Goal: Task Accomplishment & Management: Manage account settings

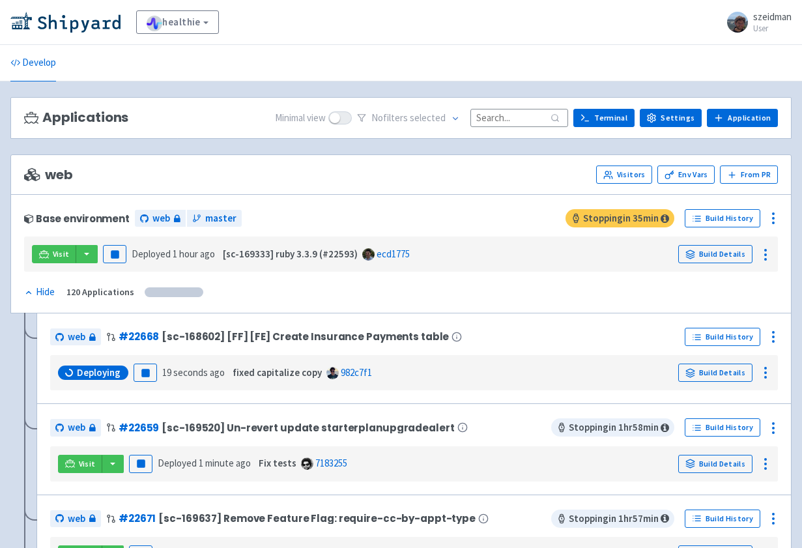
click at [517, 115] on input at bounding box center [519, 118] width 98 height 18
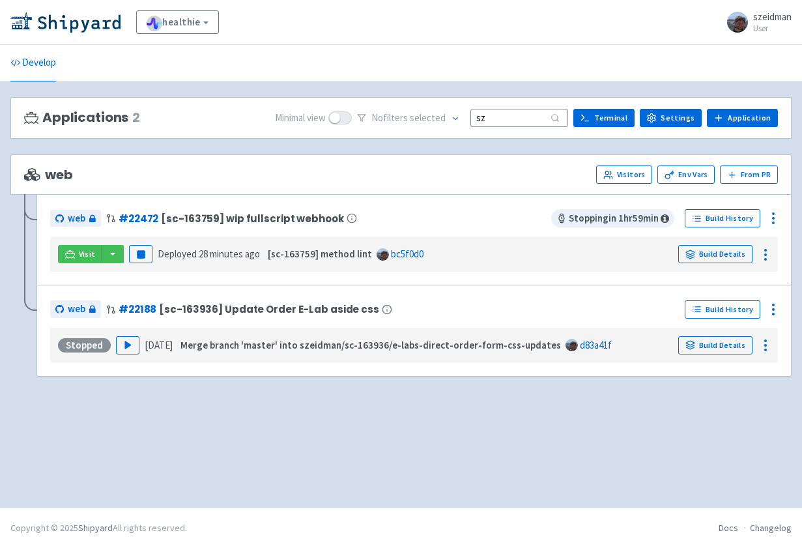
type input "sz"
click at [373, 214] on div "web # 22472 [sc-163759] wip fullscript webhook" at bounding box center [300, 218] width 501 height 21
click at [764, 257] on icon at bounding box center [766, 255] width 16 height 16
click at [769, 227] on div at bounding box center [773, 218] width 21 height 21
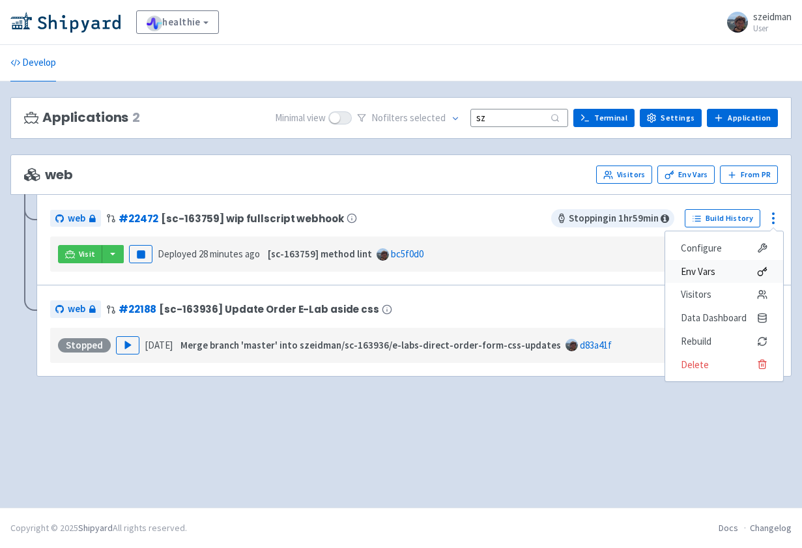
click at [751, 274] on span "Env Vars" at bounding box center [724, 272] width 87 height 18
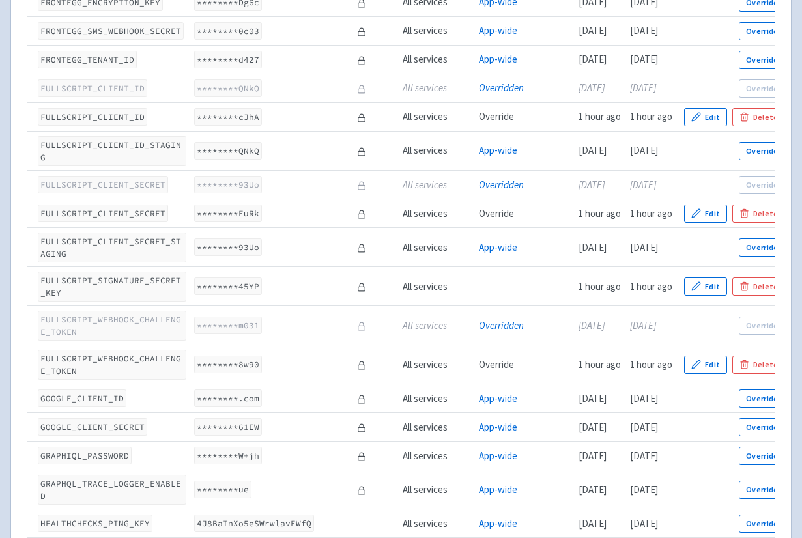
scroll to position [1793, 0]
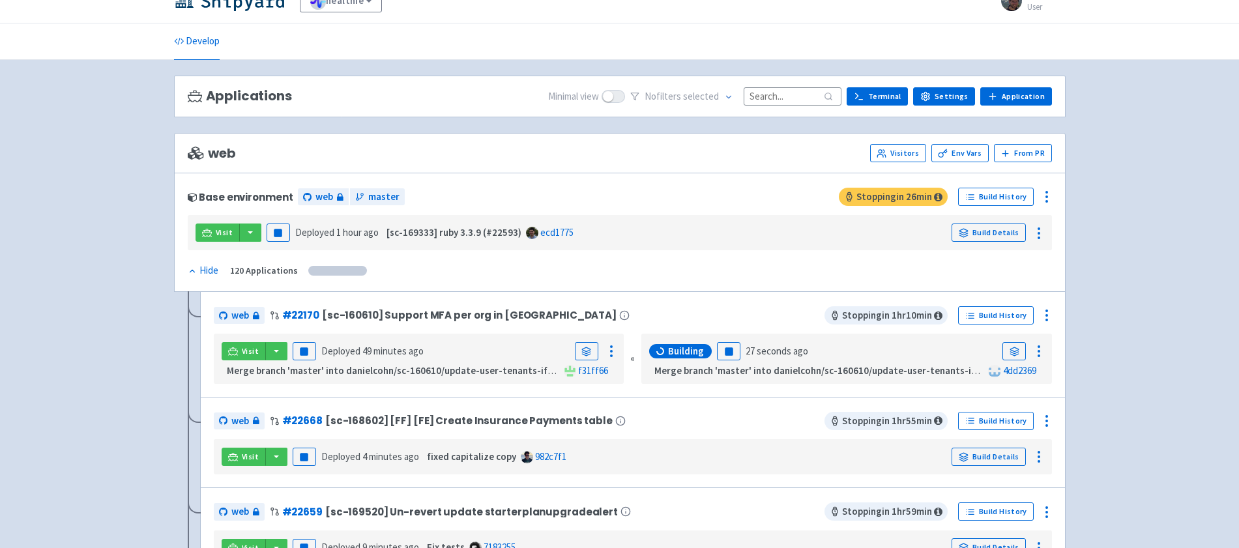
scroll to position [45, 0]
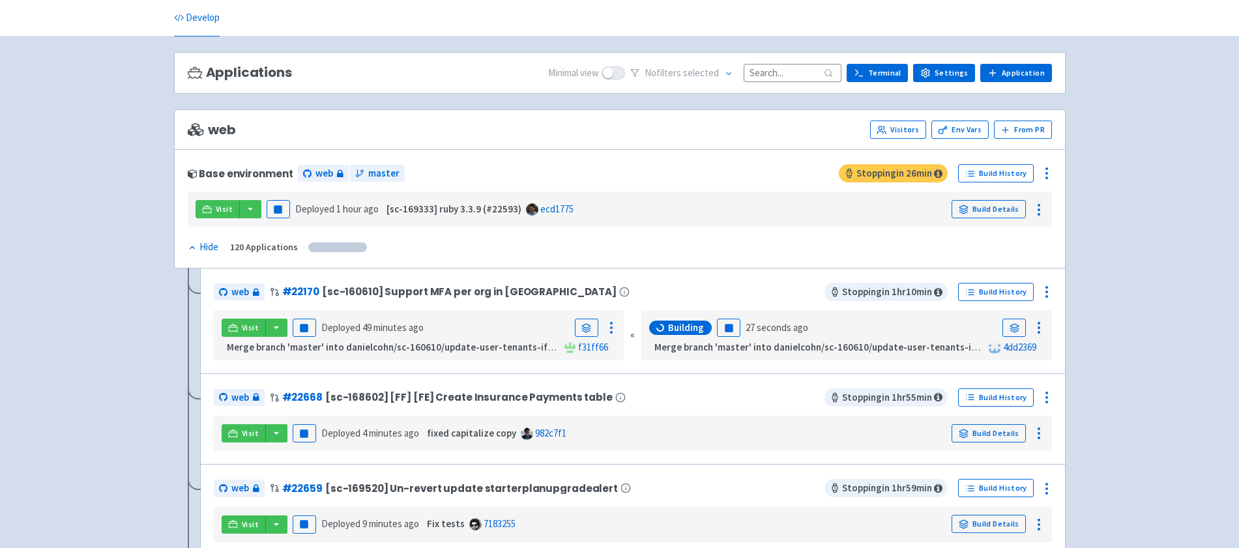
click at [780, 78] on input at bounding box center [792, 73] width 98 height 18
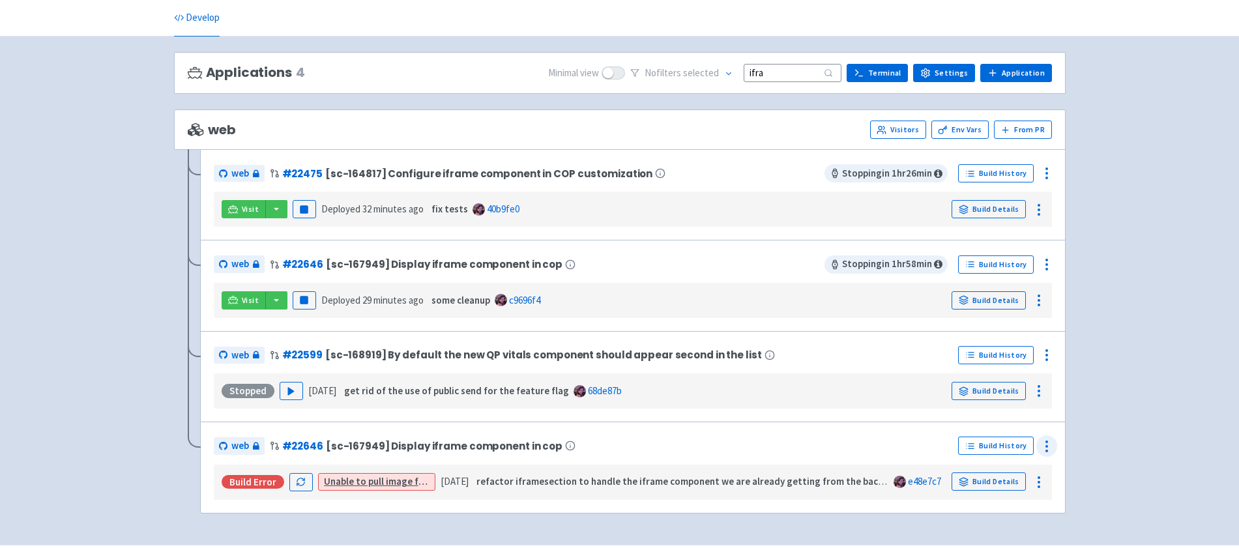
click at [1048, 446] on icon at bounding box center [1047, 447] width 16 height 16
click at [1098, 425] on div "healthie View Organizations szeidman User Profile Sign out Develop" at bounding box center [619, 250] width 1239 height 590
click at [788, 69] on input "ifra" at bounding box center [792, 73] width 98 height 18
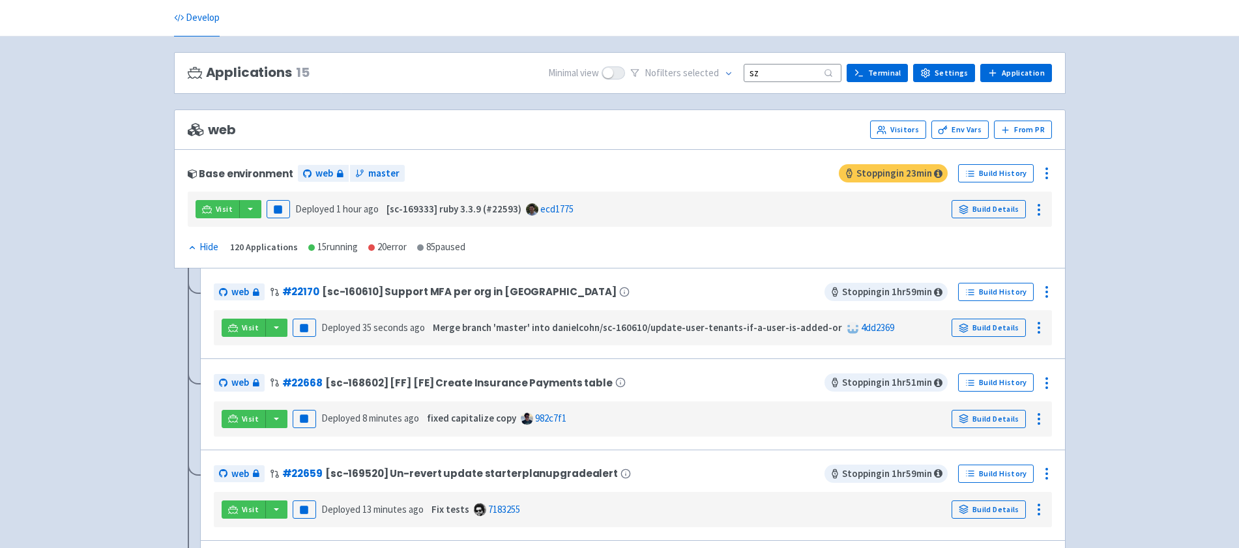
scroll to position [0, 0]
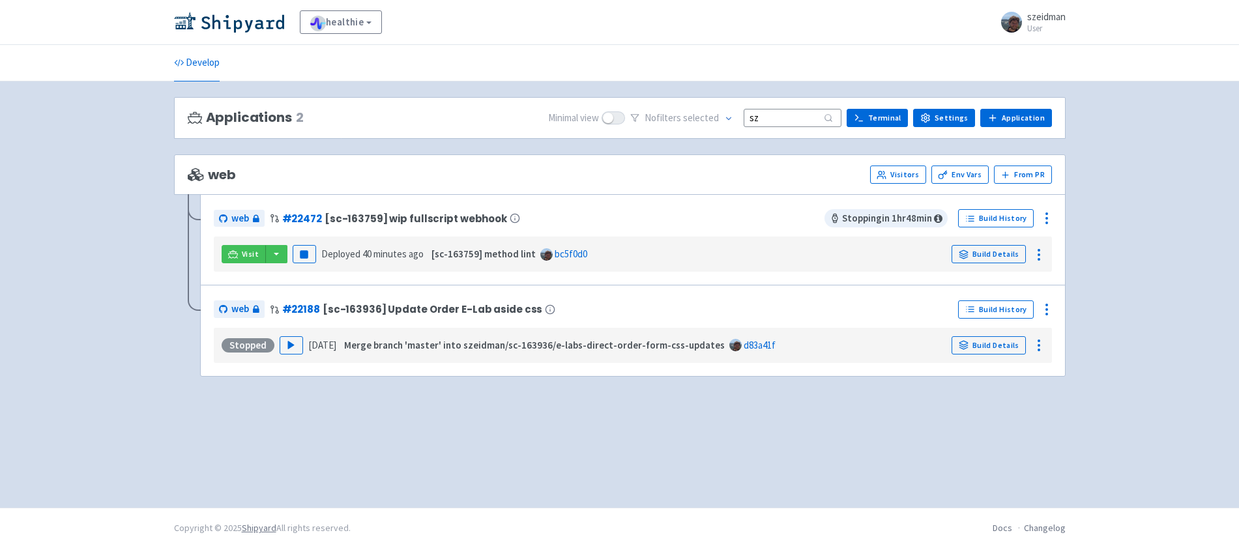
type input "sz"
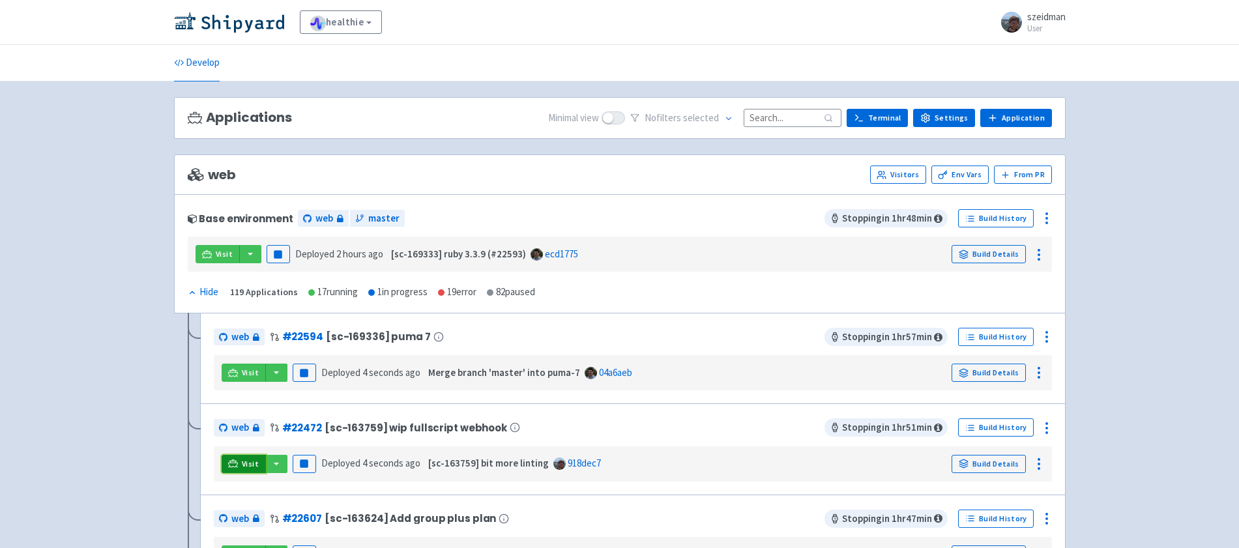
click at [239, 462] on link "Visit" at bounding box center [244, 464] width 44 height 18
click at [1041, 431] on icon at bounding box center [1047, 428] width 16 height 16
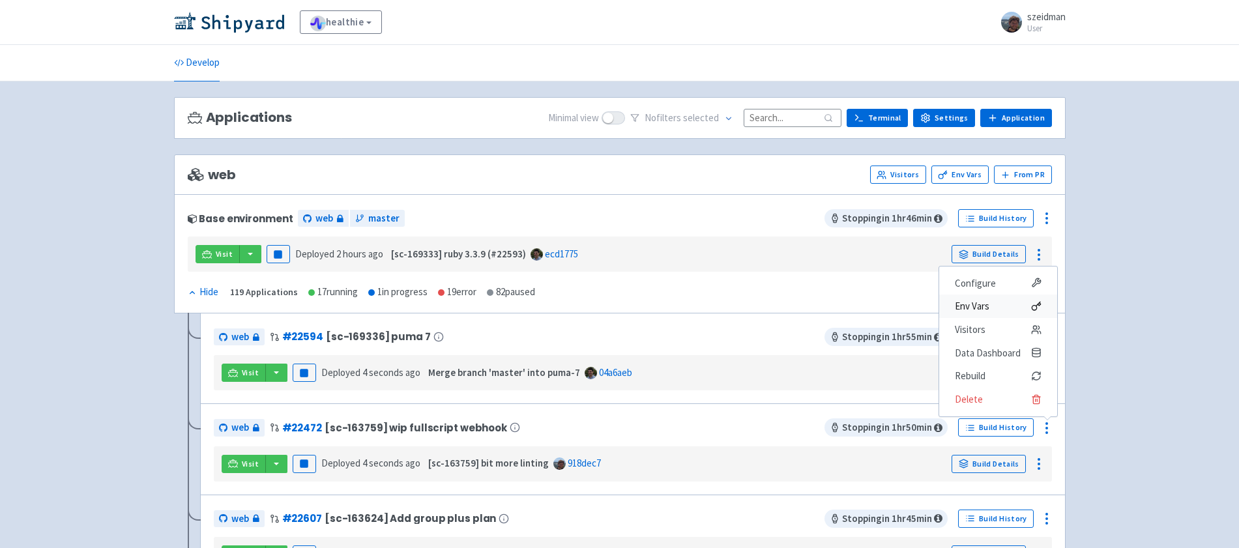
click at [977, 311] on span "Env Vars" at bounding box center [972, 306] width 35 height 18
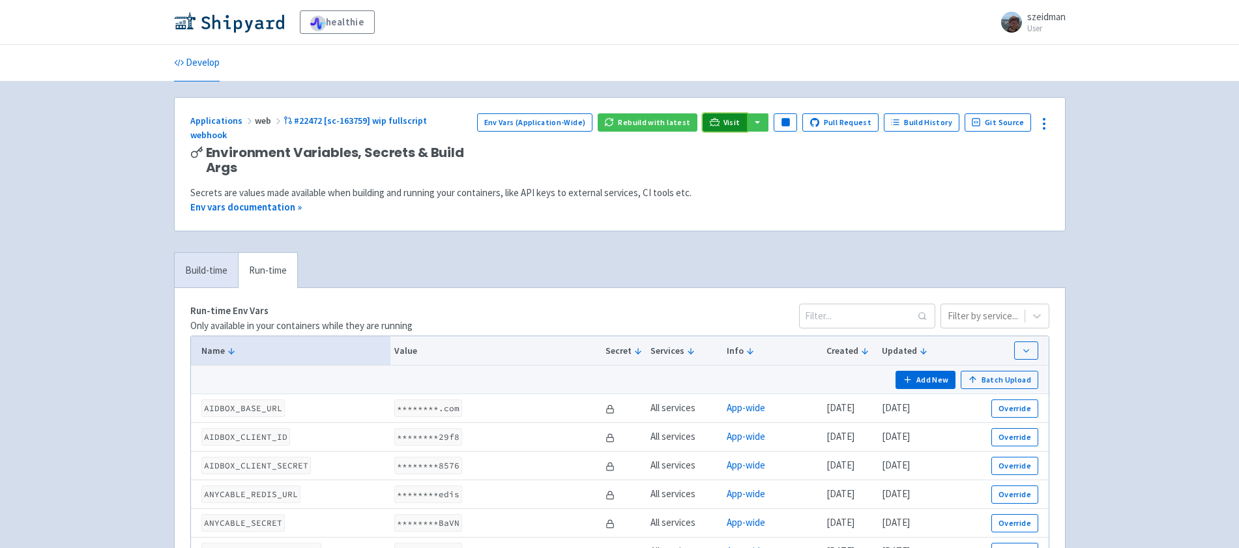
click at [728, 118] on link "Visit" at bounding box center [724, 122] width 44 height 18
click at [1043, 124] on circle at bounding box center [1043, 123] width 1 height 1
click at [768, 124] on button "button" at bounding box center [757, 122] width 22 height 18
click at [786, 149] on link "web (api)" at bounding box center [782, 149] width 74 height 20
click at [358, 115] on link "#22472 [sc-163759] wip fullscript webhook" at bounding box center [308, 128] width 237 height 27
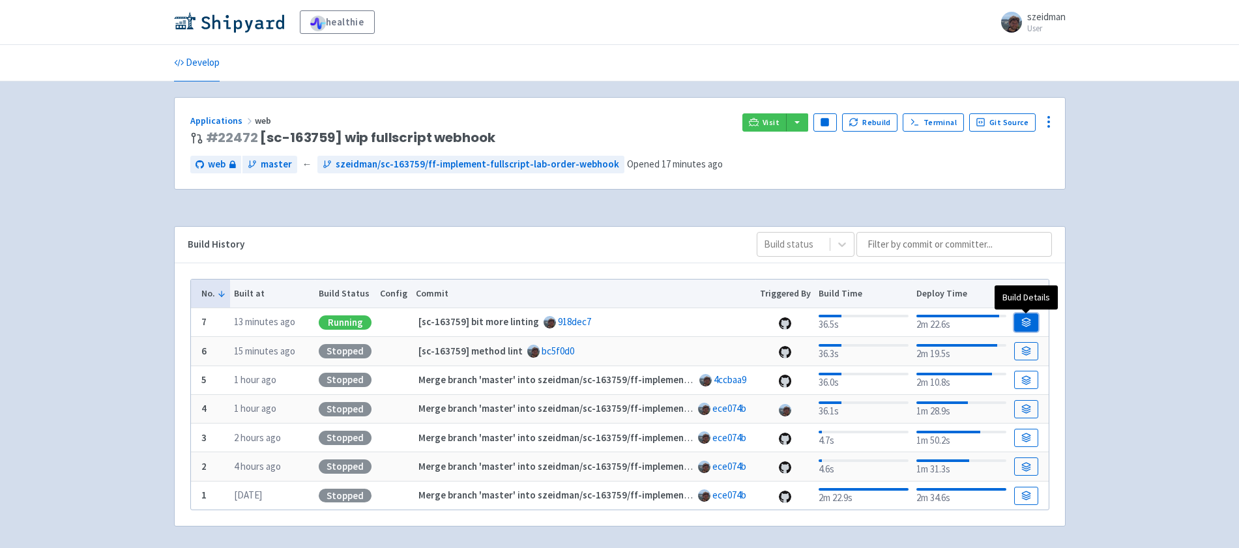
click at [1019, 325] on link at bounding box center [1025, 322] width 23 height 18
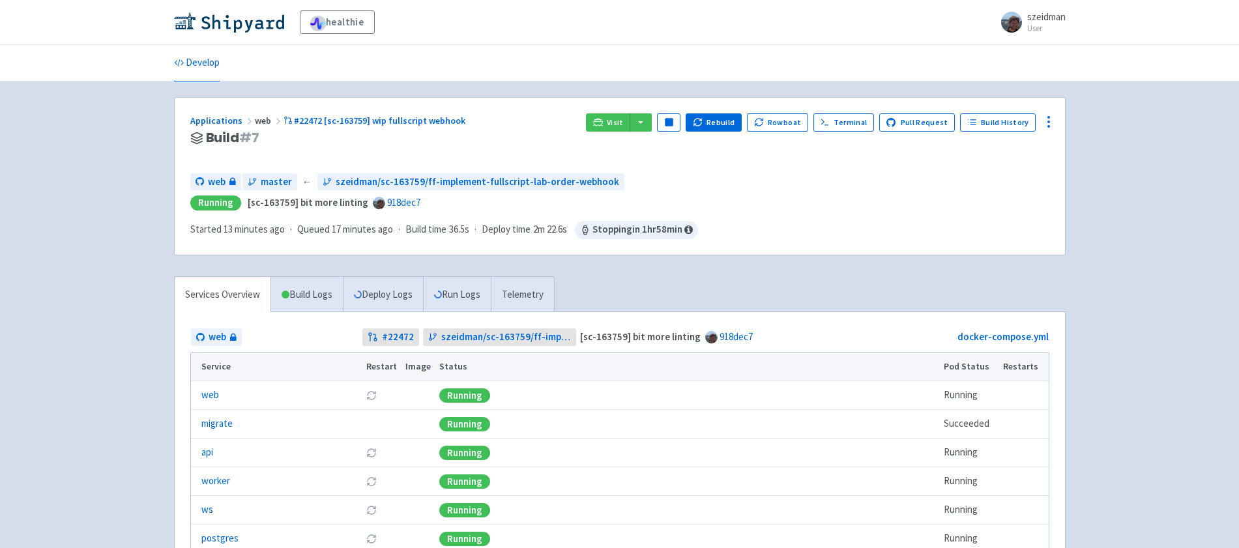
click at [1041, 133] on div "Visit Pause Rebuild Rowboat Terminal Pull Request Build History" at bounding box center [817, 138] width 463 height 50
click at [1044, 130] on div at bounding box center [1048, 121] width 21 height 21
click at [1008, 215] on span "Env Vars" at bounding box center [1000, 221] width 87 height 18
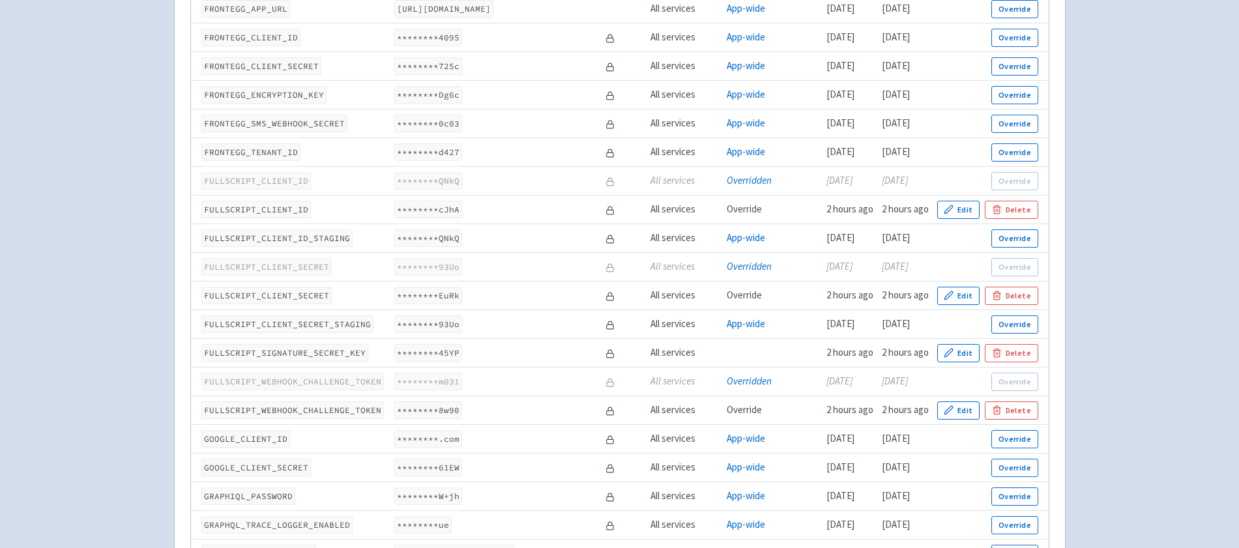
scroll to position [1691, 0]
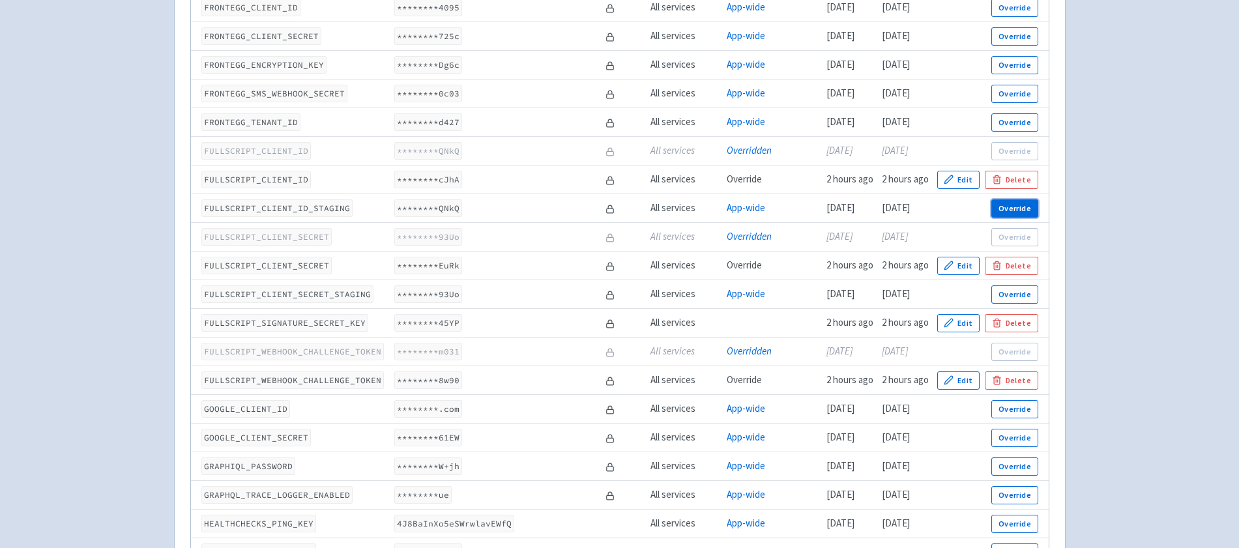
click at [1008, 210] on button "Override" at bounding box center [1014, 208] width 46 height 18
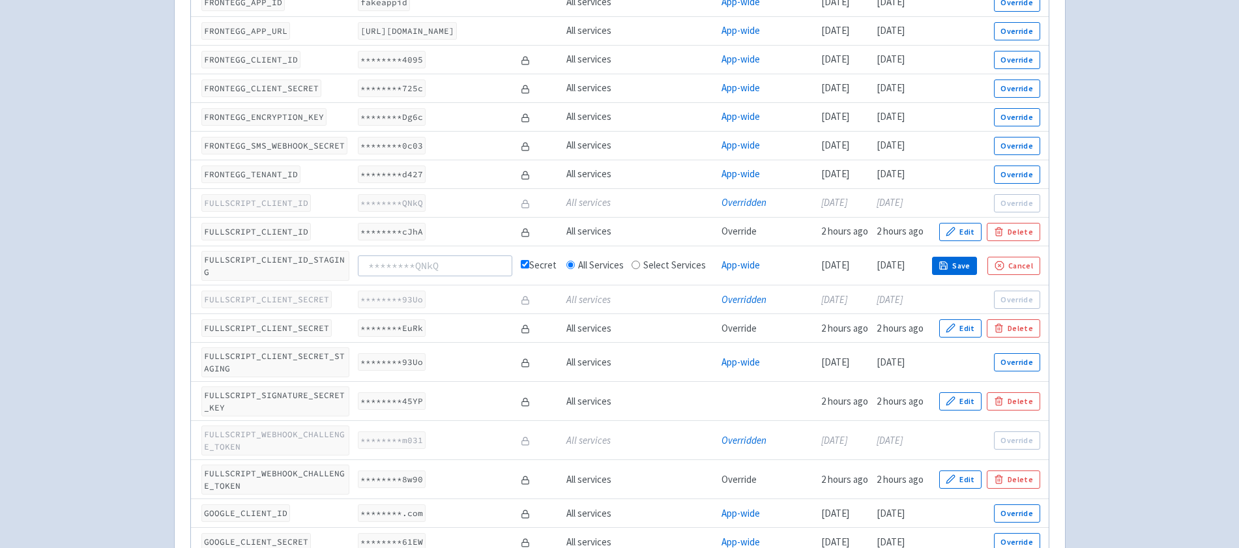
scroll to position [1712, 0]
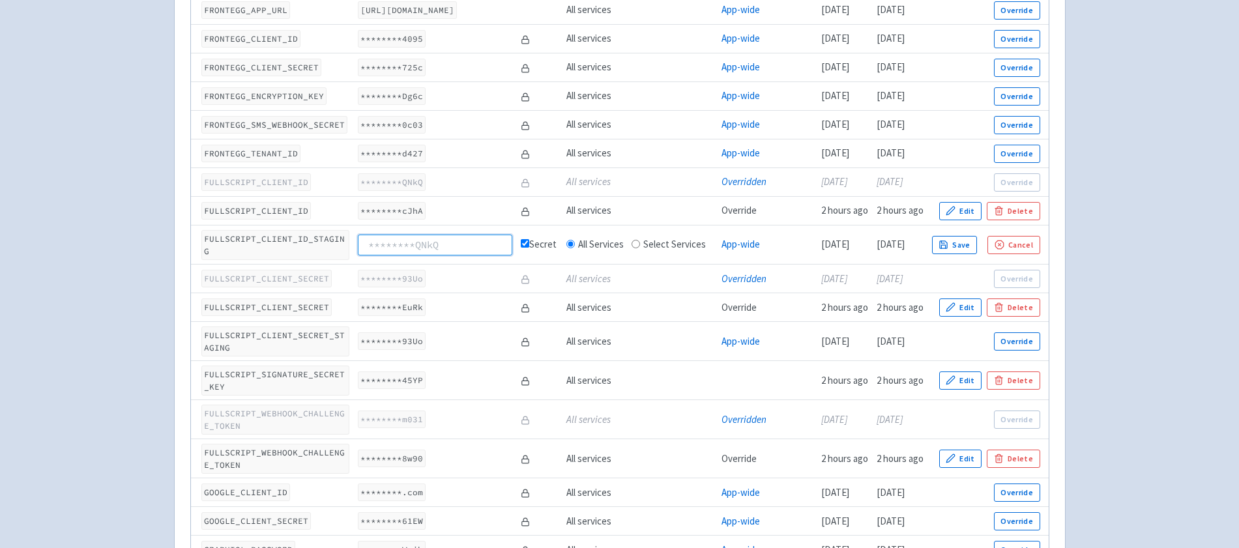
paste input "28fxUHkL7ElLRUgAJ6ZcPzhJFCUrr-OUAJpZ-C7cJhA"
type input "28fxUHkL7ElLRUgAJ6ZcPzhJFCUrr-OUAJpZ-C7cJhA"
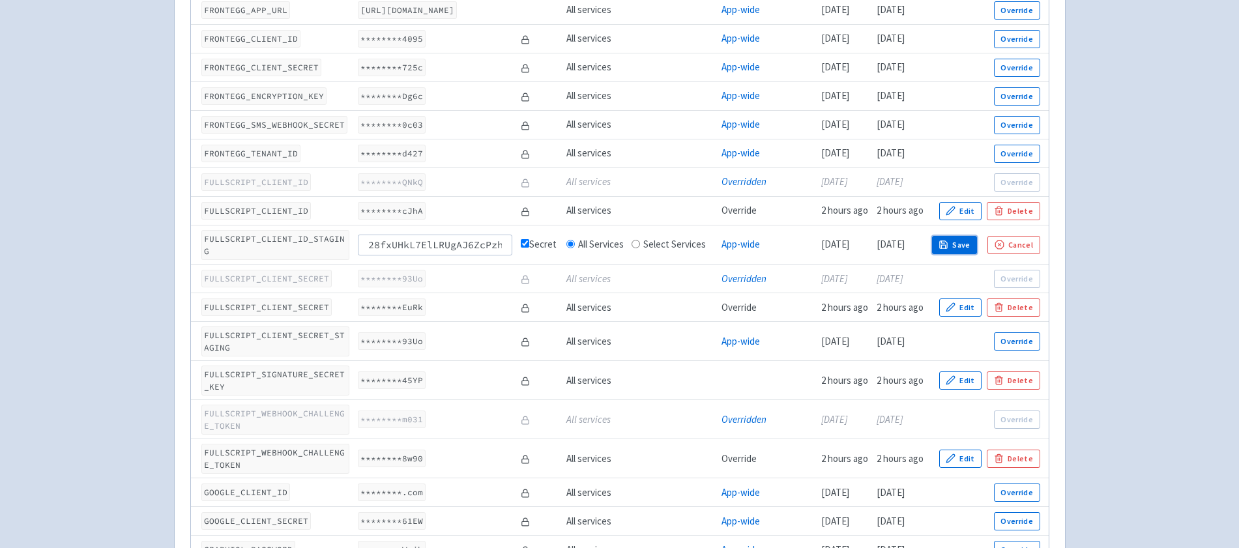
click at [977, 236] on button "Save" at bounding box center [955, 245] width 46 height 18
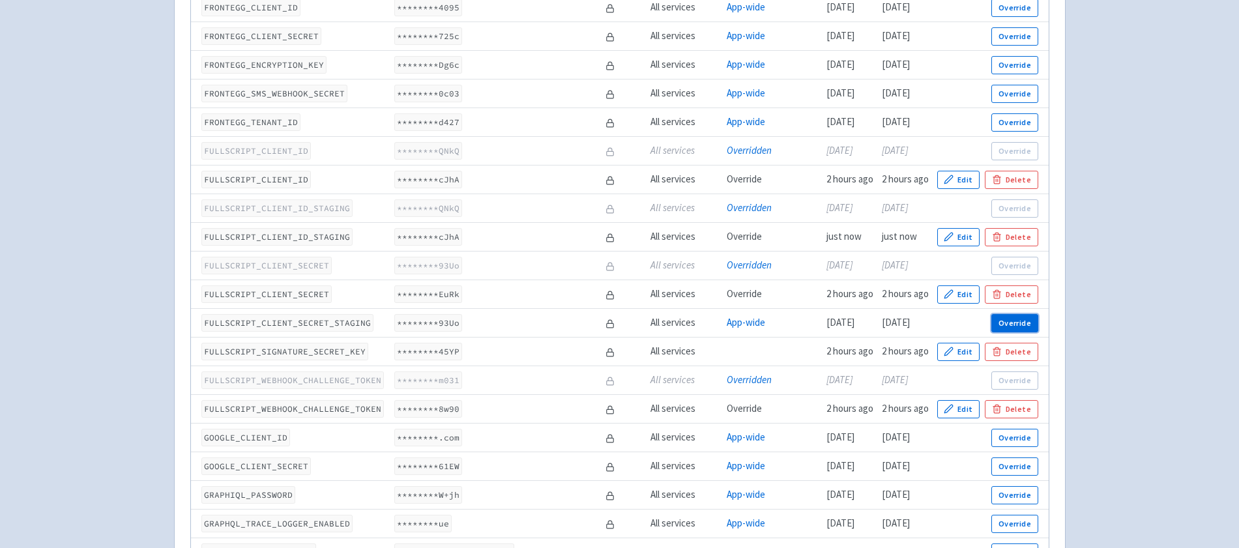
click at [1016, 332] on button "Override" at bounding box center [1014, 323] width 46 height 18
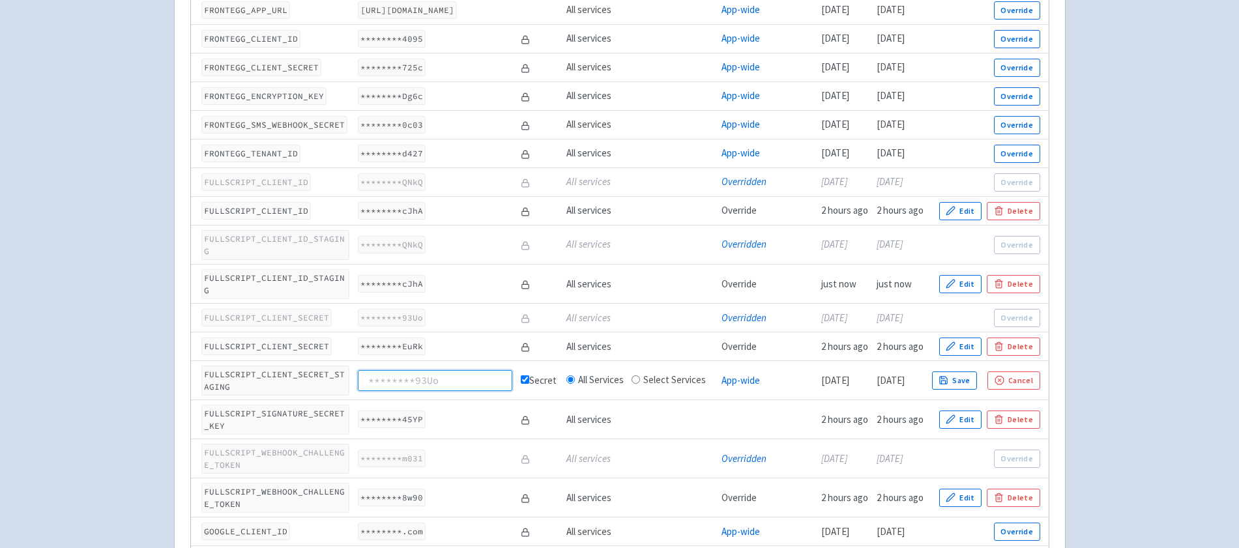
paste input "dMFPGlHSG24jLB_yc2wE0Ji8igLDRVxKOFRZNMOEuRk"
type input "dMFPGlHSG24jLB_yc2wE0Ji8igLDRVxKOFRZNMOEuRk"
click at [972, 371] on button "Save" at bounding box center [955, 380] width 46 height 18
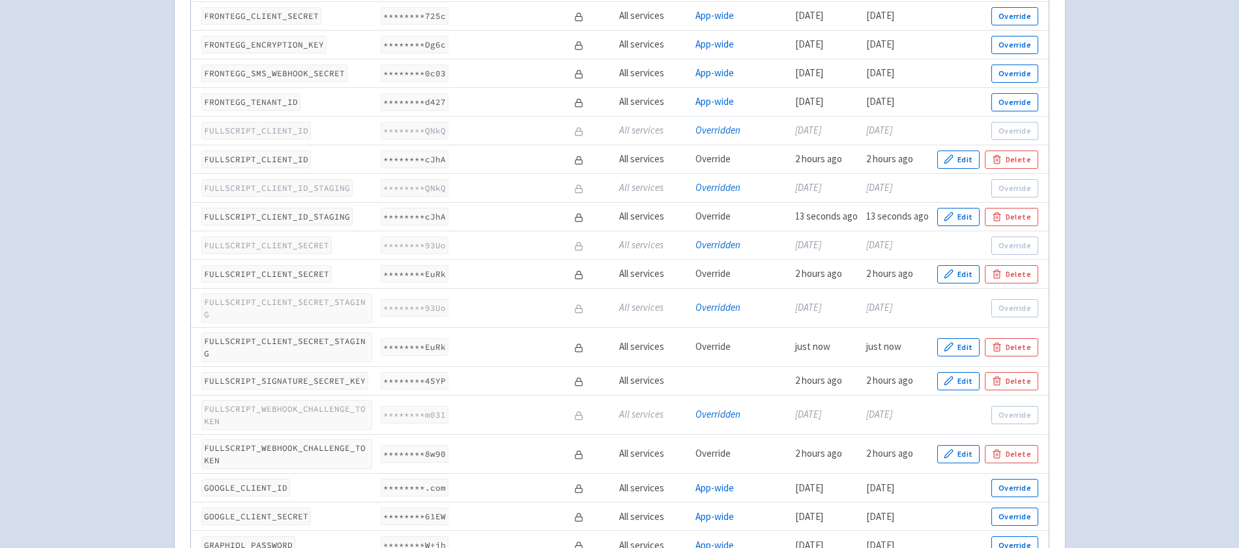
scroll to position [1733, 0]
click at [938, 366] on td "Edit Delete" at bounding box center [989, 380] width 115 height 29
click at [950, 375] on icon "button" at bounding box center [948, 380] width 10 height 10
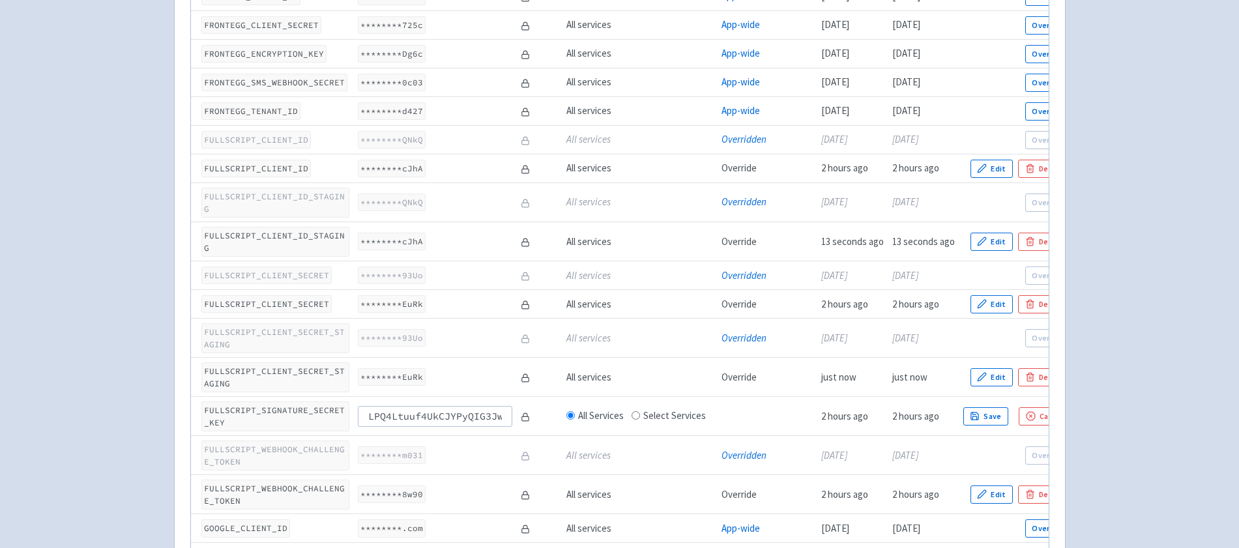
scroll to position [0, 148]
type input "LPQ4Ltuuf4UkCJYPyQIG3Jw7brQmQ7jlTLhAsoSzGLqS45YP"
click at [963, 407] on button "Save" at bounding box center [986, 416] width 46 height 18
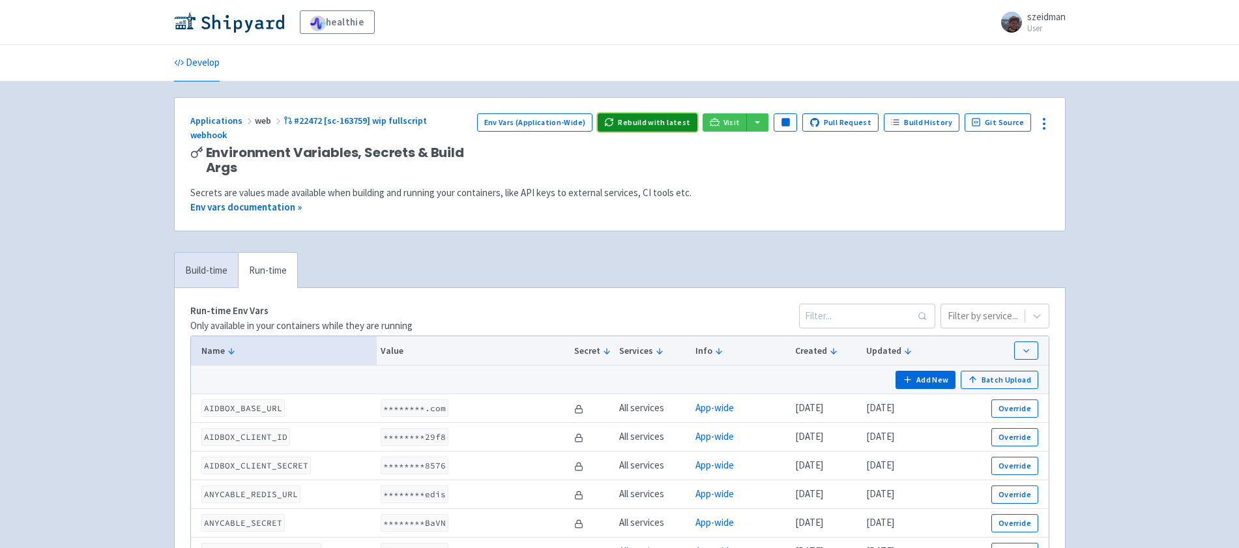
click at [642, 126] on button "Rebuild with latest" at bounding box center [648, 122] width 100 height 18
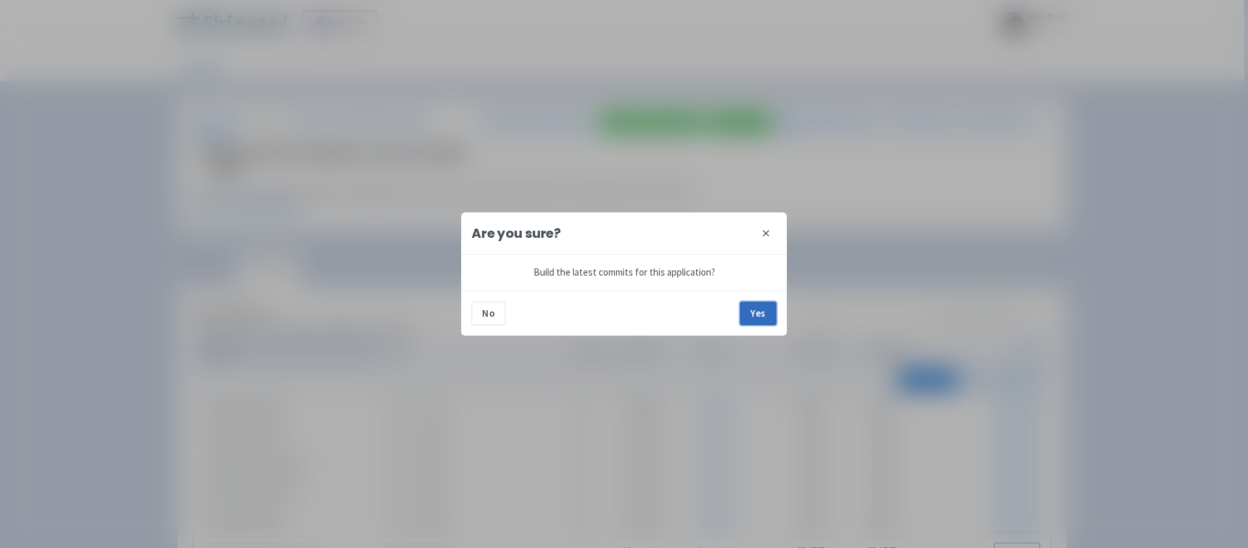
click at [768, 312] on button "Yes" at bounding box center [758, 313] width 36 height 23
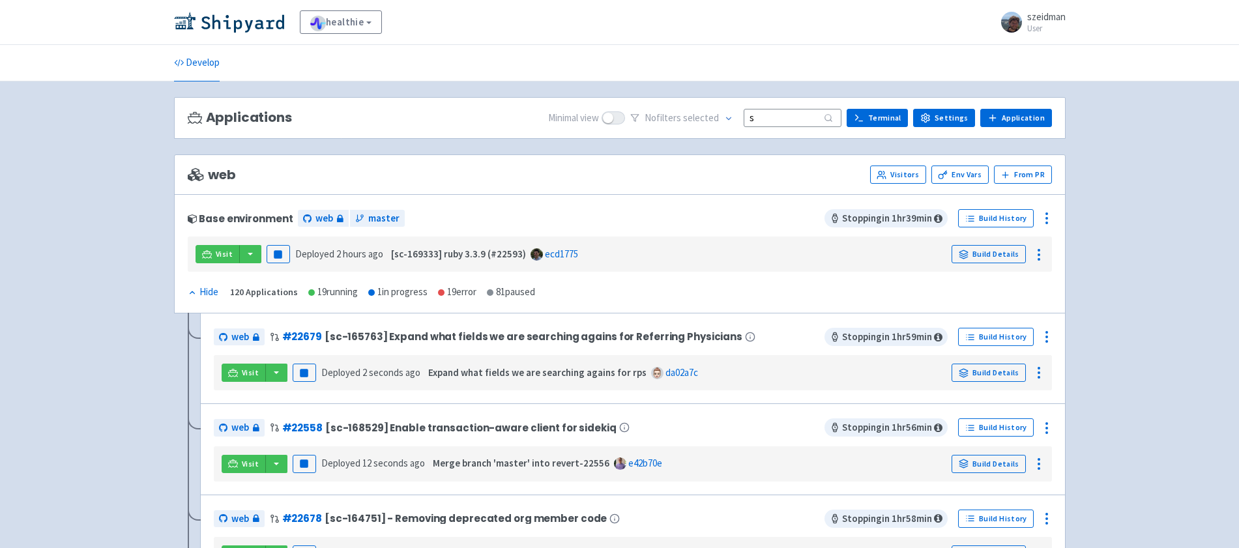
click at [813, 121] on input "s" at bounding box center [792, 118] width 98 height 18
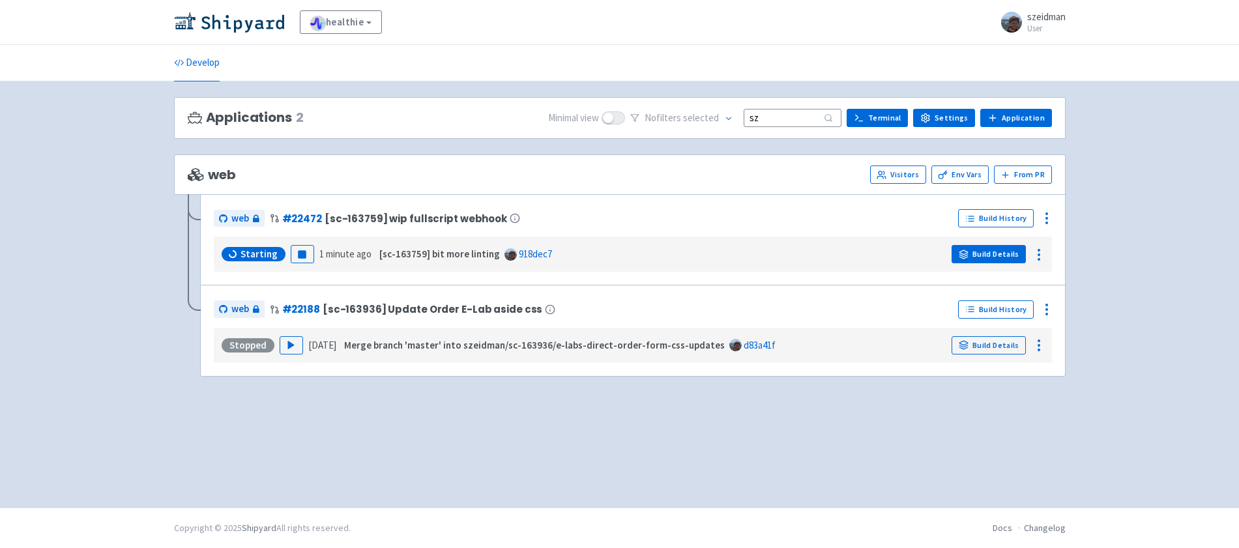
type input "sz"
click at [1013, 252] on link "Build Details" at bounding box center [988, 254] width 74 height 18
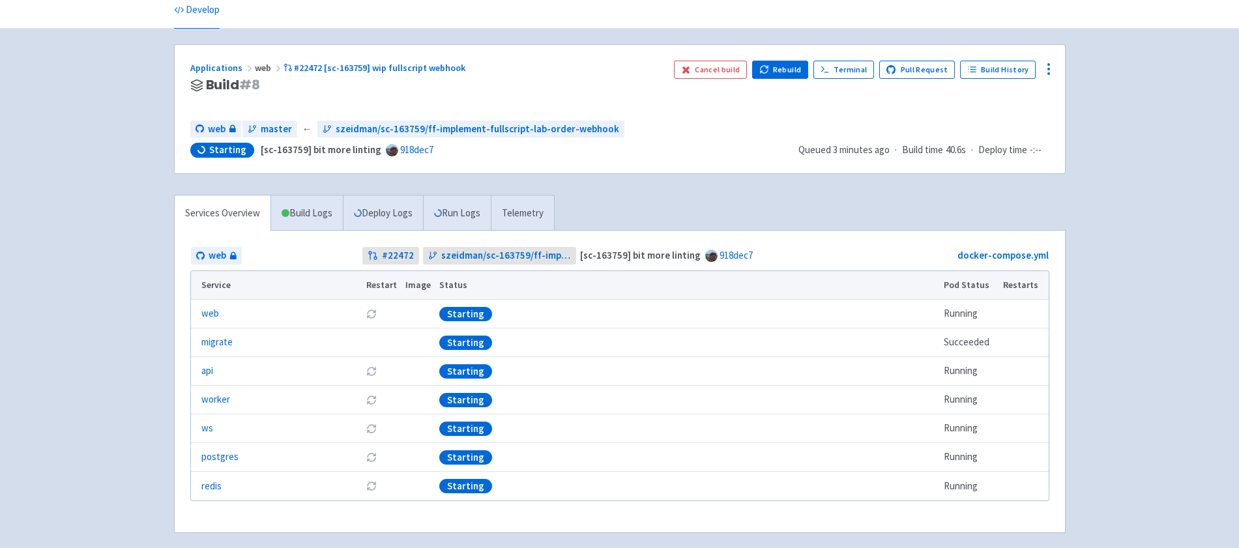
scroll to position [54, 0]
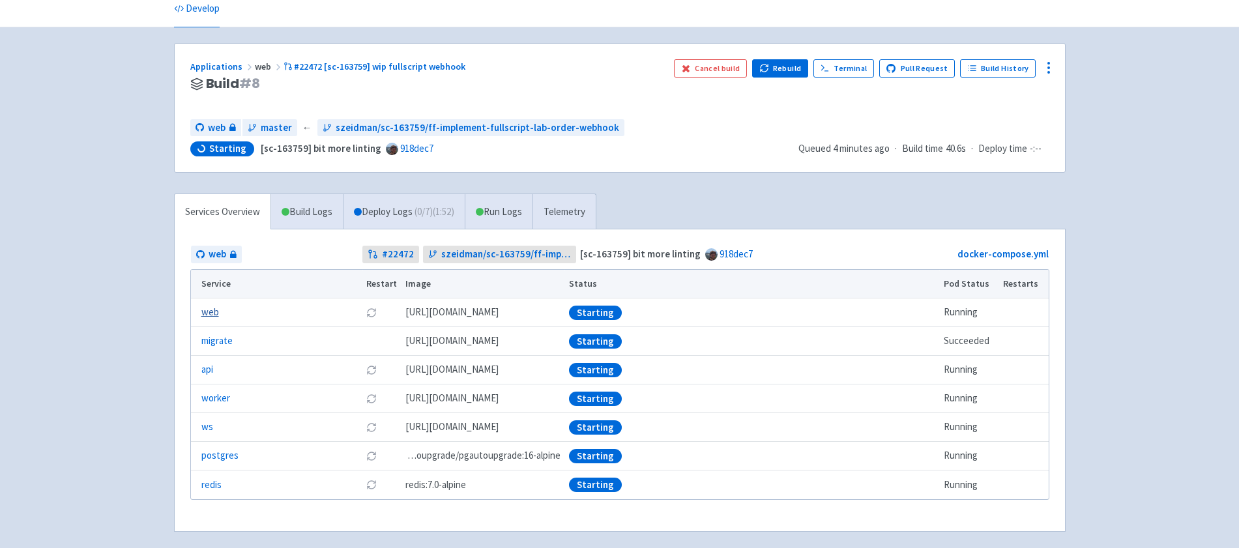
click at [213, 310] on link "web" at bounding box center [210, 312] width 18 height 15
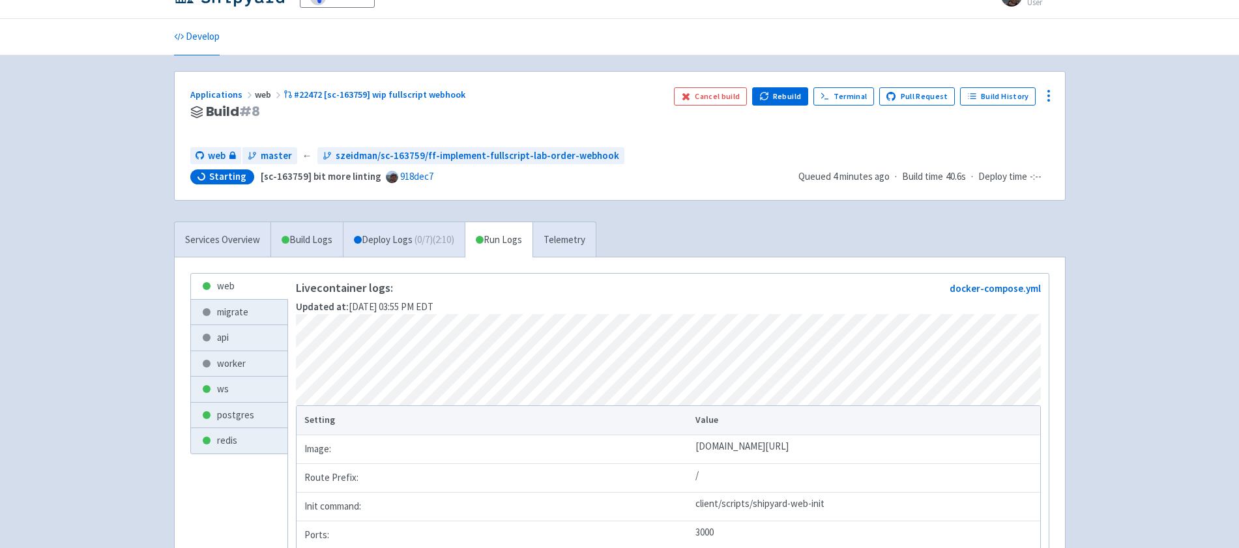
scroll to position [3, 0]
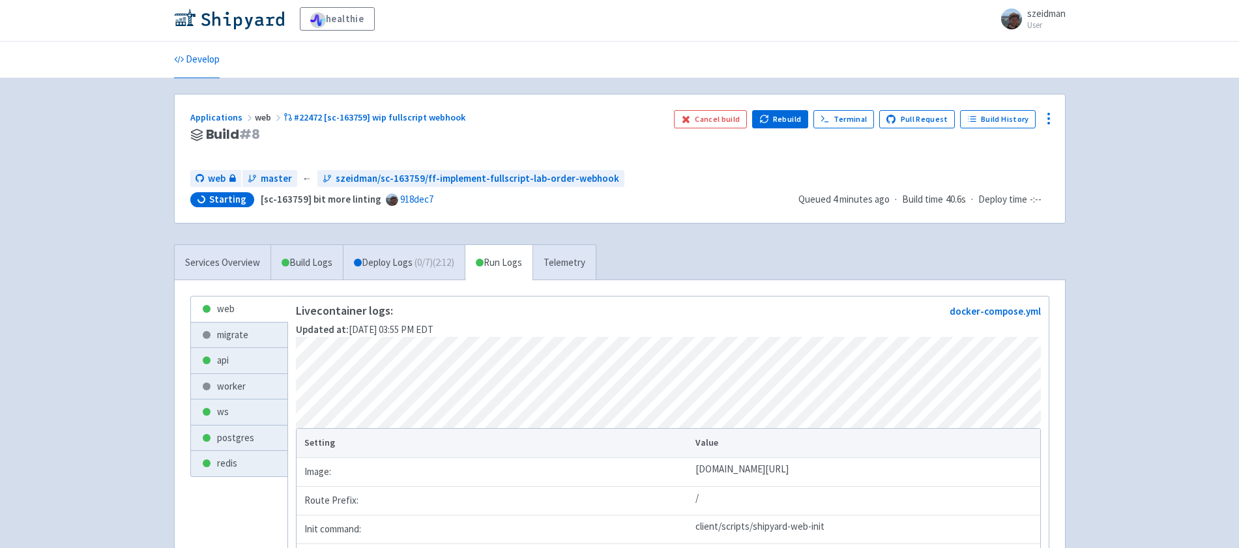
click at [255, 29] on div "healthie szeidman User Profile Sign out" at bounding box center [619, 18] width 891 height 23
click at [251, 22] on img at bounding box center [229, 18] width 110 height 21
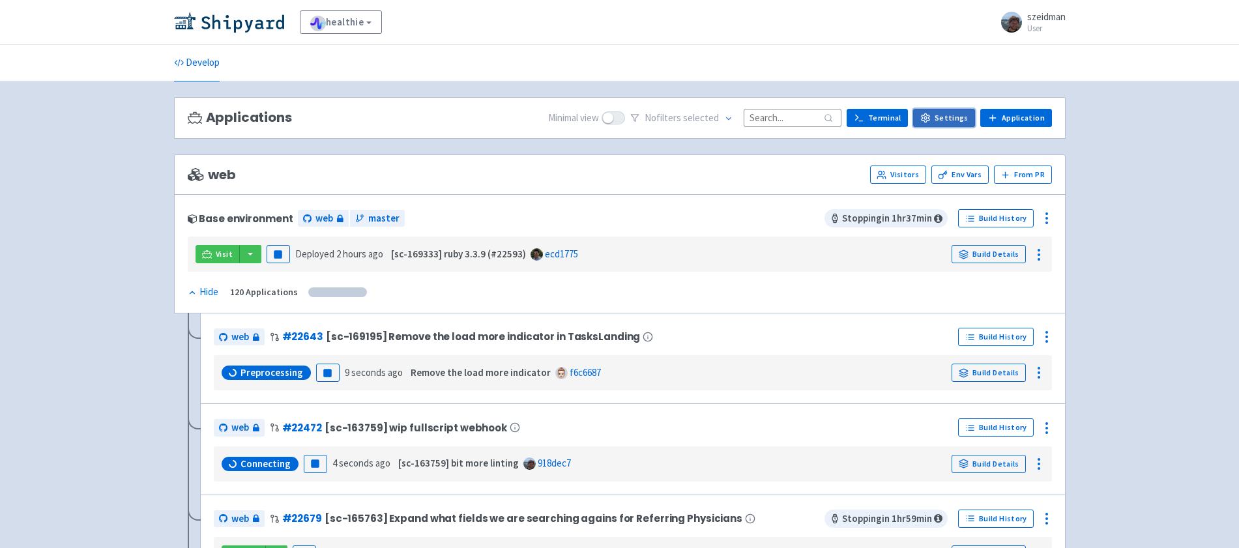
click at [943, 119] on link "Settings" at bounding box center [944, 118] width 62 height 18
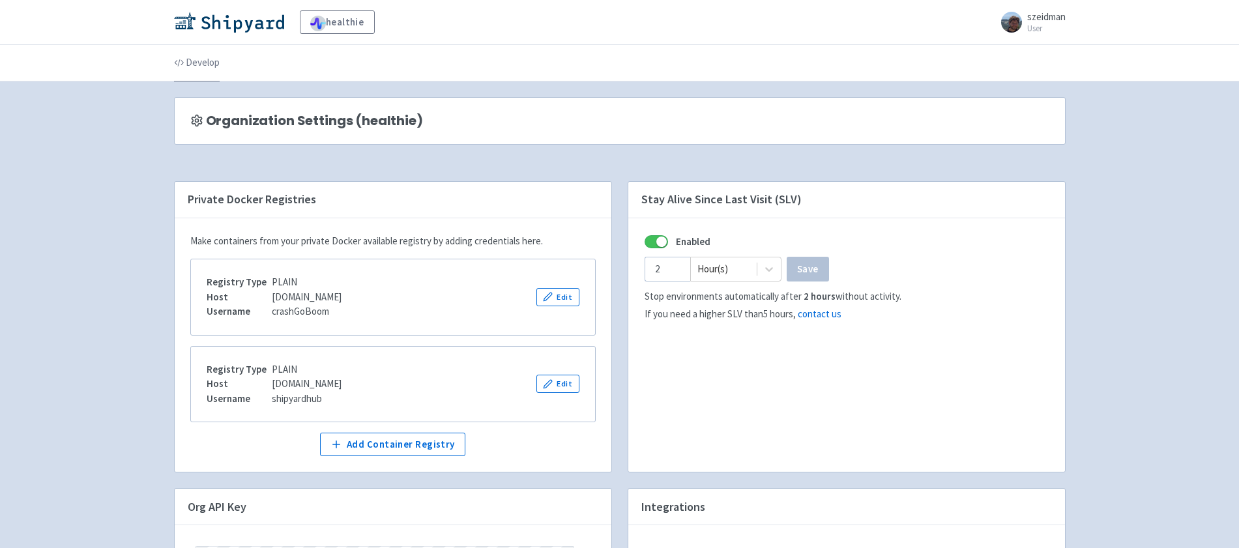
click at [201, 70] on link "Develop" at bounding box center [197, 63] width 46 height 36
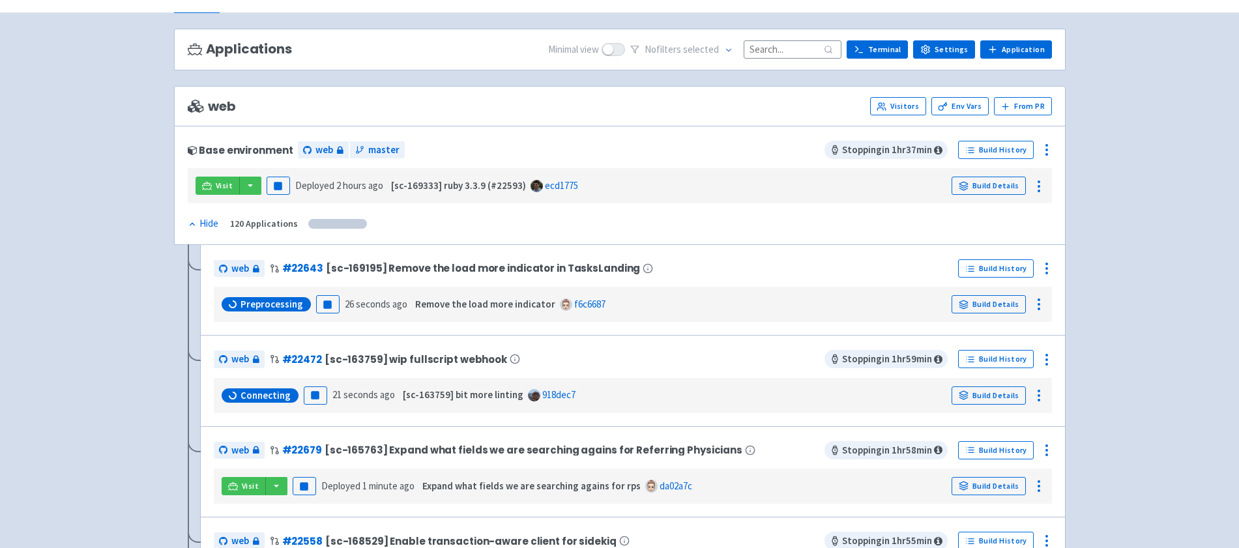
scroll to position [73, 0]
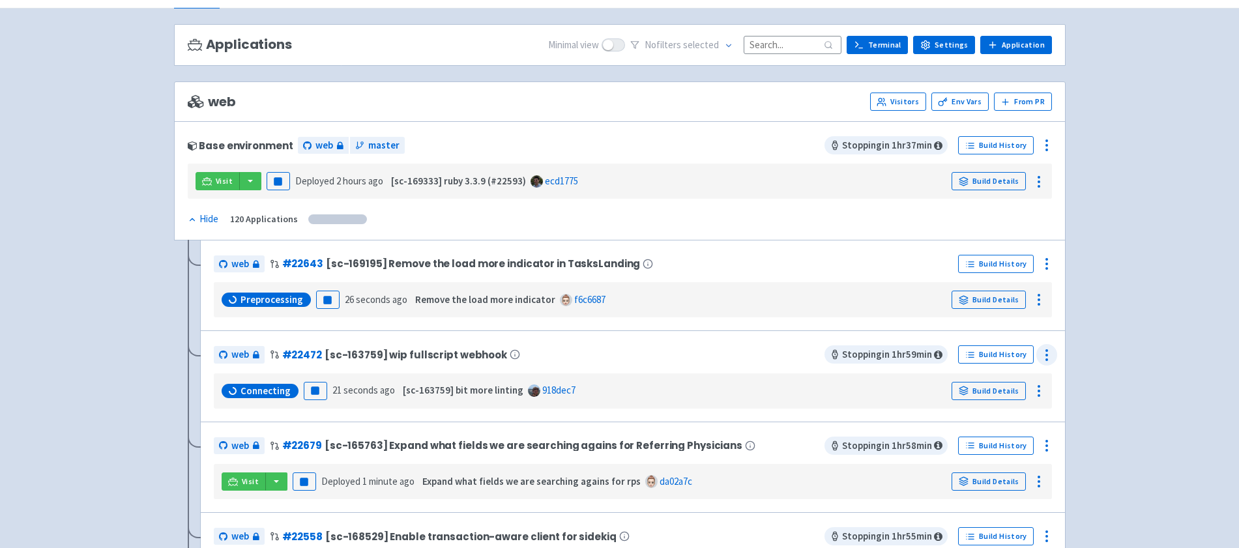
click at [1046, 356] on circle at bounding box center [1046, 354] width 1 height 1
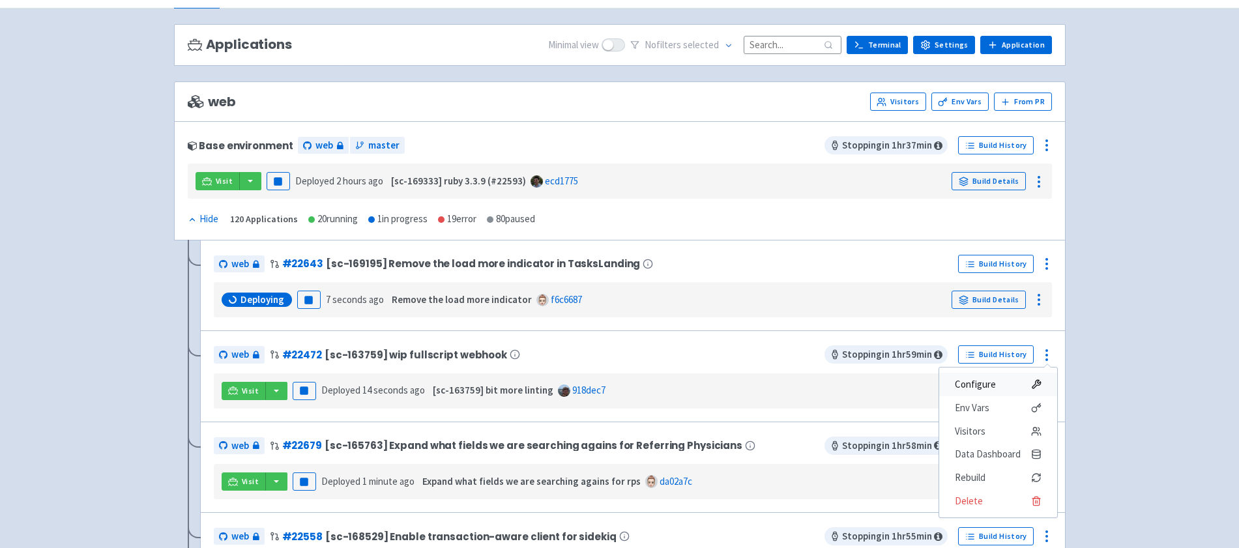
click at [996, 388] on span "Configure" at bounding box center [998, 384] width 87 height 18
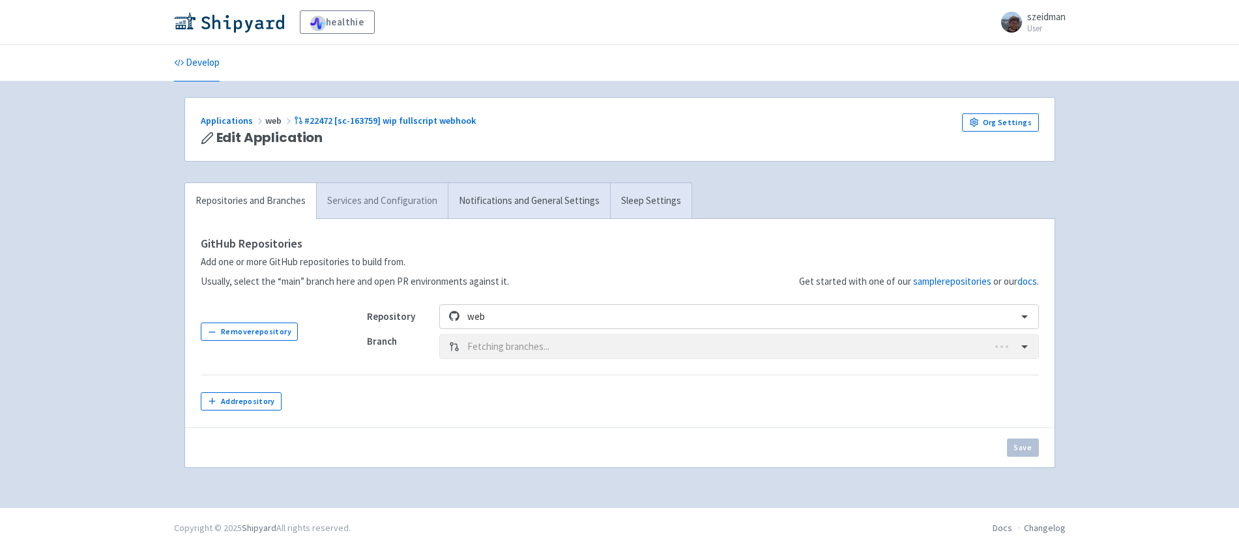
click at [438, 212] on link "Services and Configuration" at bounding box center [382, 201] width 132 height 36
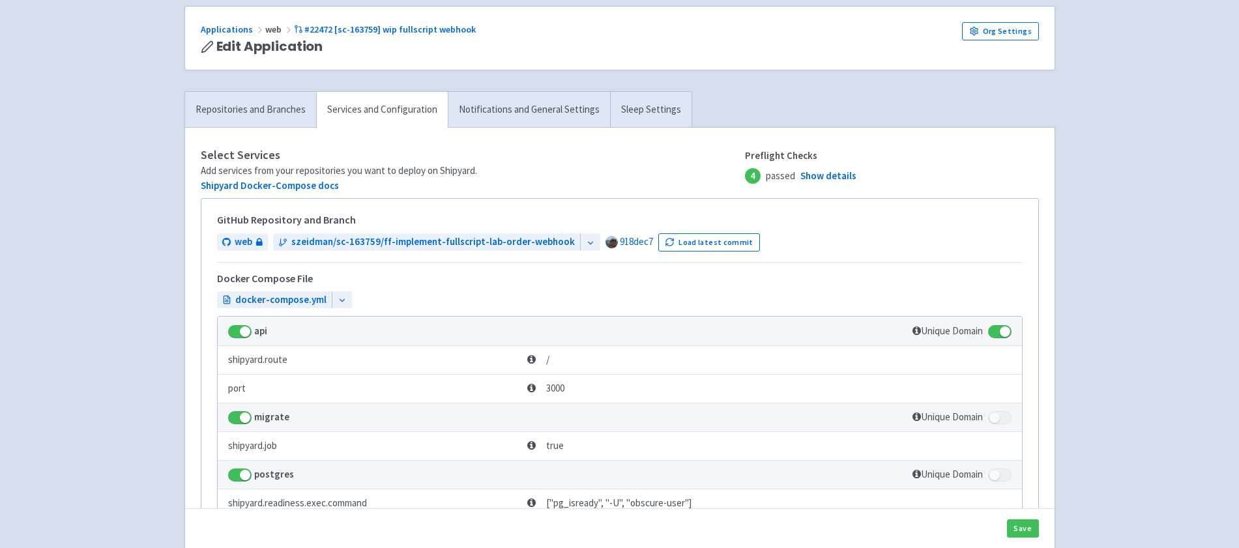
scroll to position [89, 0]
click at [979, 40] on link "Org Settings" at bounding box center [1000, 33] width 77 height 18
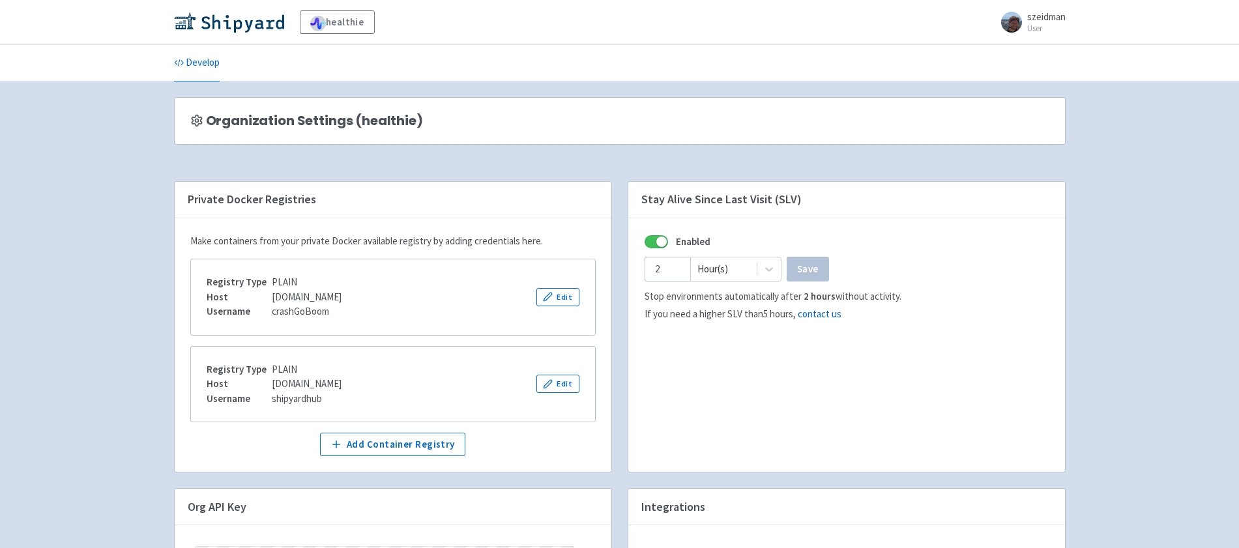
scroll to position [3, 0]
